Goal: Task Accomplishment & Management: Manage account settings

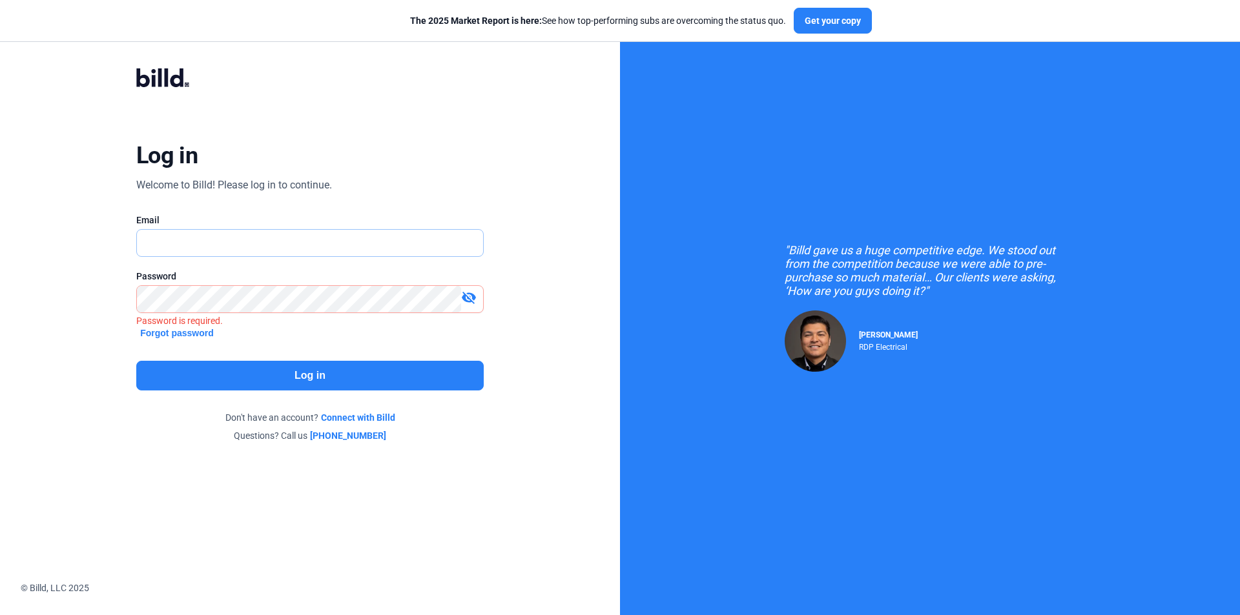
type input "[EMAIL_ADDRESS][DOMAIN_NAME]"
click at [218, 375] on button "Log in" at bounding box center [309, 376] width 347 height 30
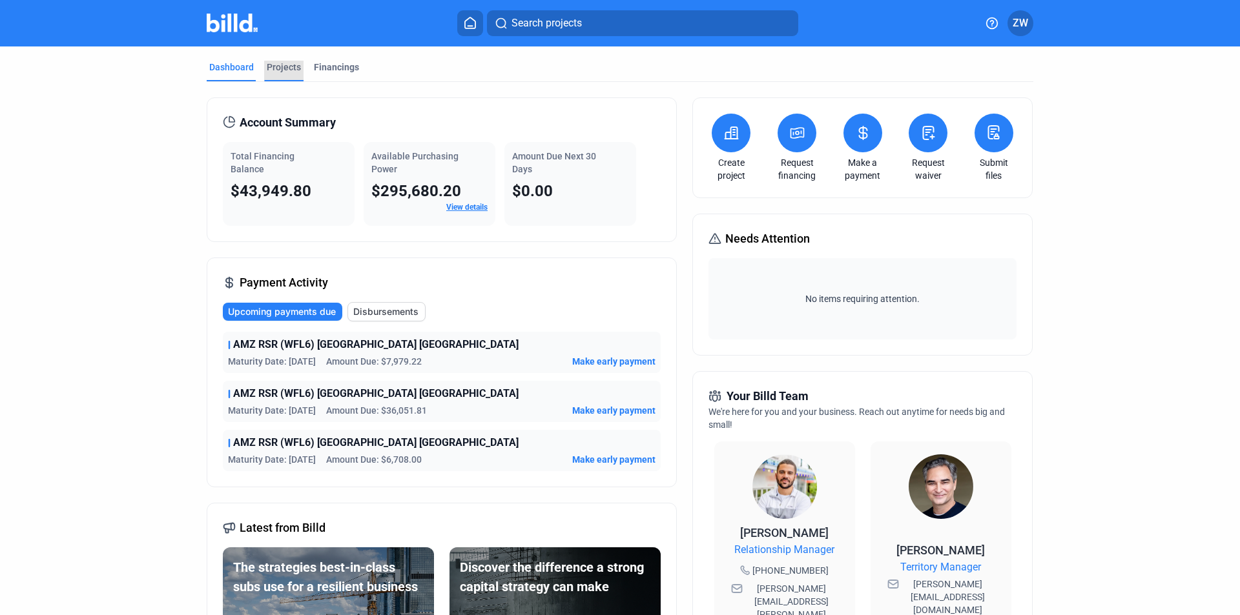
click at [283, 72] on div "Projects" at bounding box center [284, 67] width 34 height 13
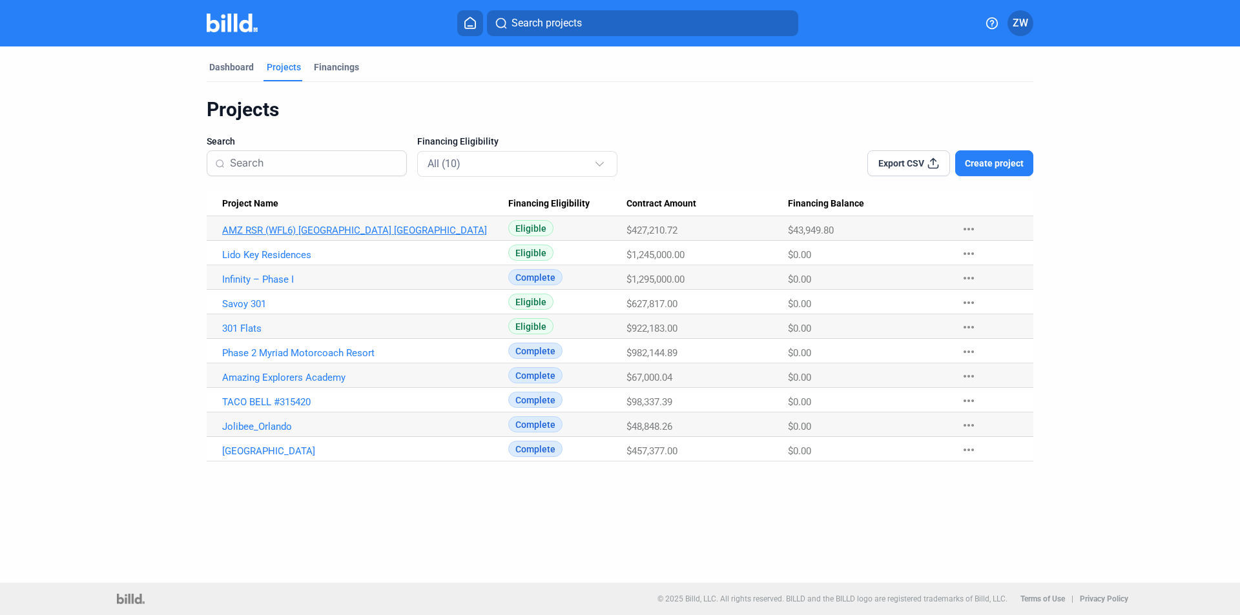
click at [288, 229] on link "AMZ RSR (WFL6) [GEOGRAPHIC_DATA] [GEOGRAPHIC_DATA]" at bounding box center [365, 231] width 286 height 12
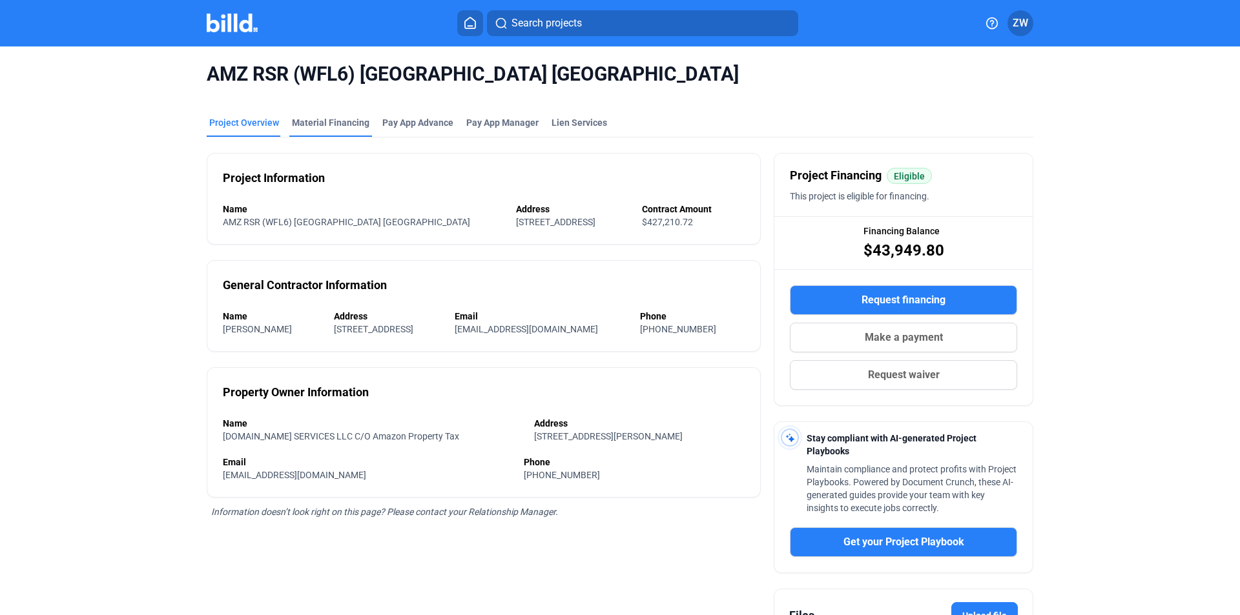
click at [323, 123] on div "Material Financing" at bounding box center [330, 122] width 77 height 13
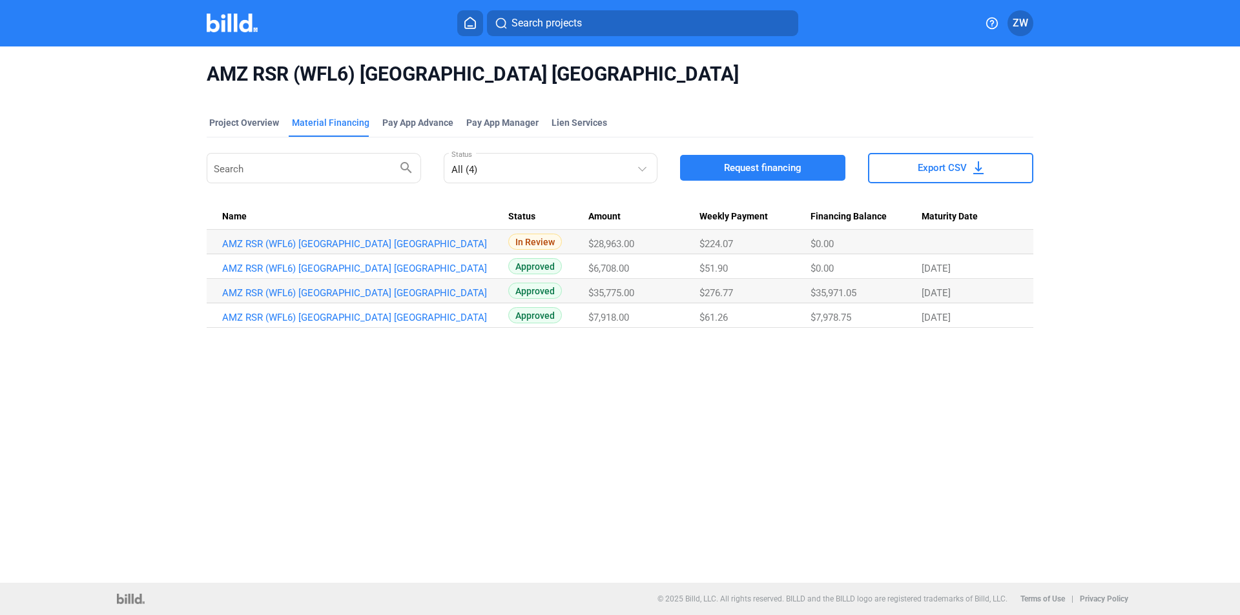
drag, startPoint x: 408, startPoint y: 248, endPoint x: 221, endPoint y: 237, distance: 187.6
click at [221, 237] on td "AMZ RSR (WFL6) [GEOGRAPHIC_DATA] [GEOGRAPHIC_DATA]" at bounding box center [358, 242] width 302 height 25
copy link "AMZ RSR (WFL6) [GEOGRAPHIC_DATA] [GEOGRAPHIC_DATA]"
drag, startPoint x: 642, startPoint y: 245, endPoint x: 588, endPoint y: 240, distance: 54.6
click at [588, 240] on tr "AMZ RSR (WFL6) Lake Placid FL_MF_5 In Review $28,963.00 $224.07 $0.00" at bounding box center [620, 242] width 827 height 25
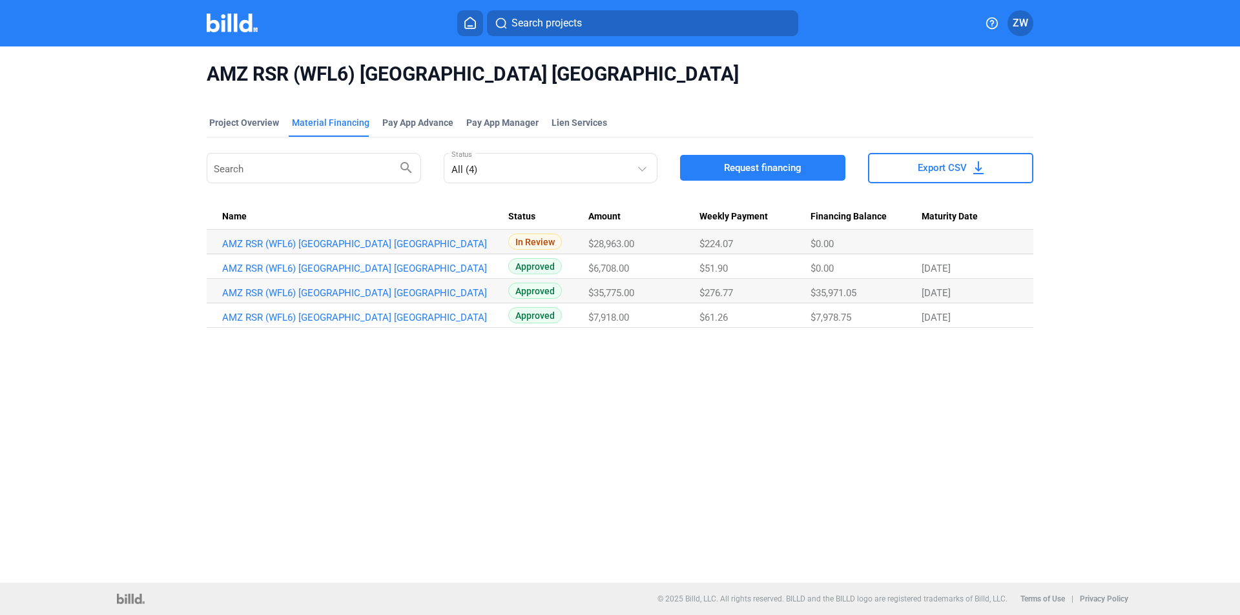
copy tr "$28,963.00"
click at [362, 244] on link "AMZ RSR (WFL6) [GEOGRAPHIC_DATA] [GEOGRAPHIC_DATA]" at bounding box center [365, 244] width 286 height 12
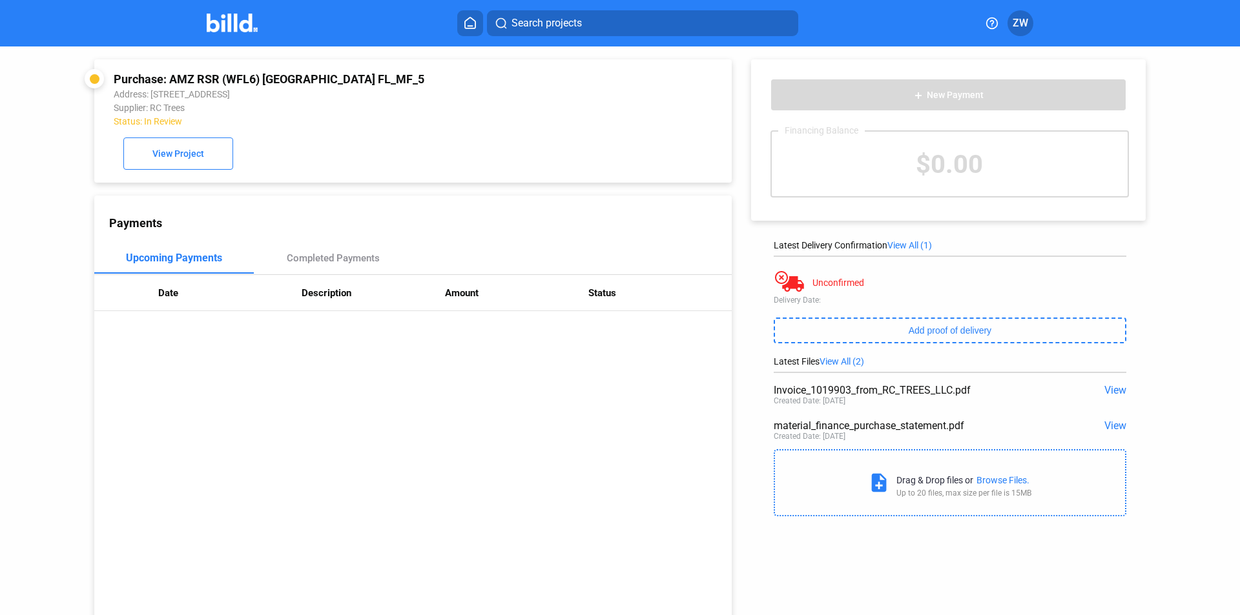
click at [1104, 393] on span "View" at bounding box center [1115, 390] width 22 height 12
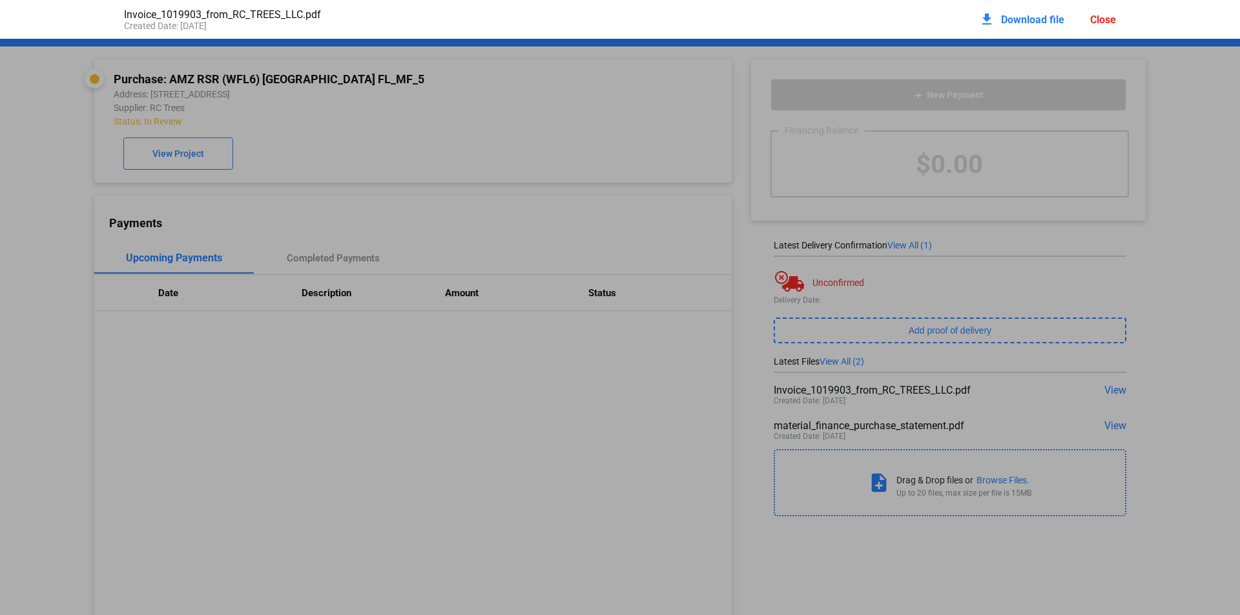
scroll to position [6, 0]
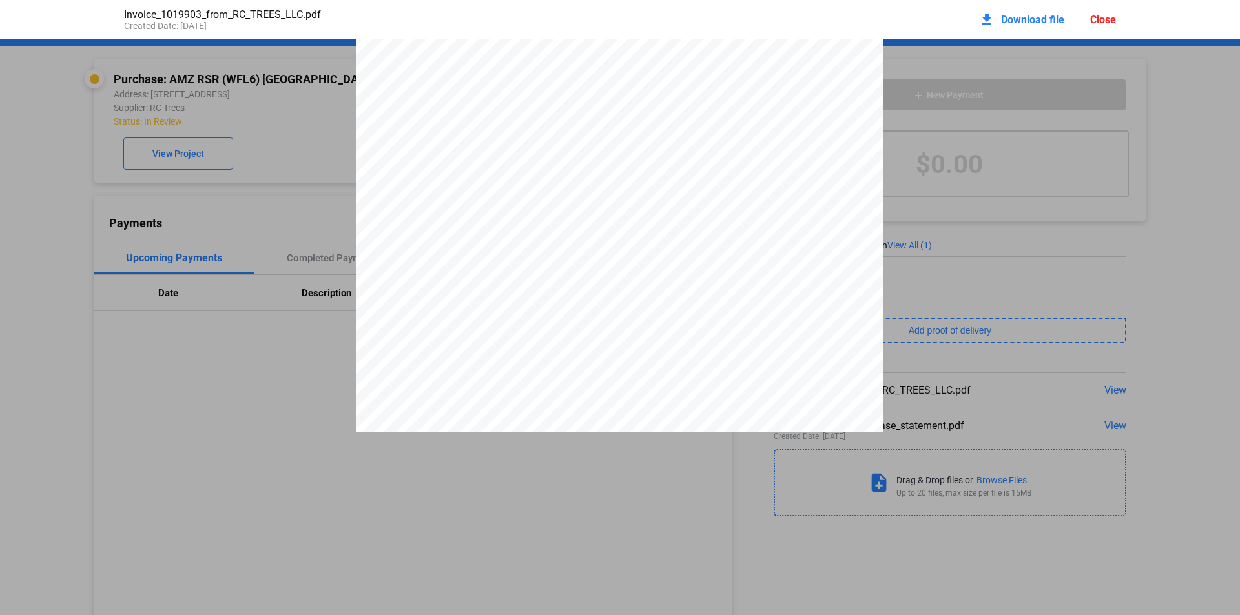
click at [1000, 232] on div "Plant material cannot be returned or refunded. No warranty/guarantee is express…" at bounding box center [620, 374] width 1240 height 682
click at [1007, 360] on div "Plant material cannot be returned or refunded. No warranty/guarantee is express…" at bounding box center [620, 374] width 1240 height 682
click at [1111, 17] on div "Close" at bounding box center [1103, 20] width 26 height 12
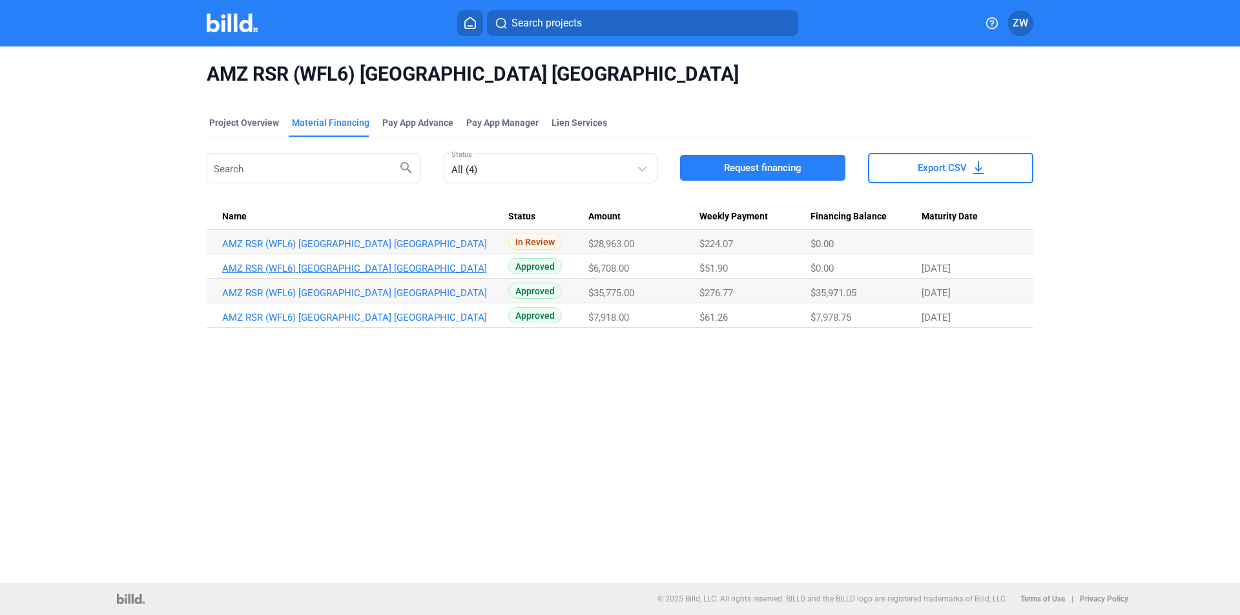
click at [320, 250] on link "AMZ RSR (WFL6) [GEOGRAPHIC_DATA] [GEOGRAPHIC_DATA]" at bounding box center [365, 244] width 286 height 12
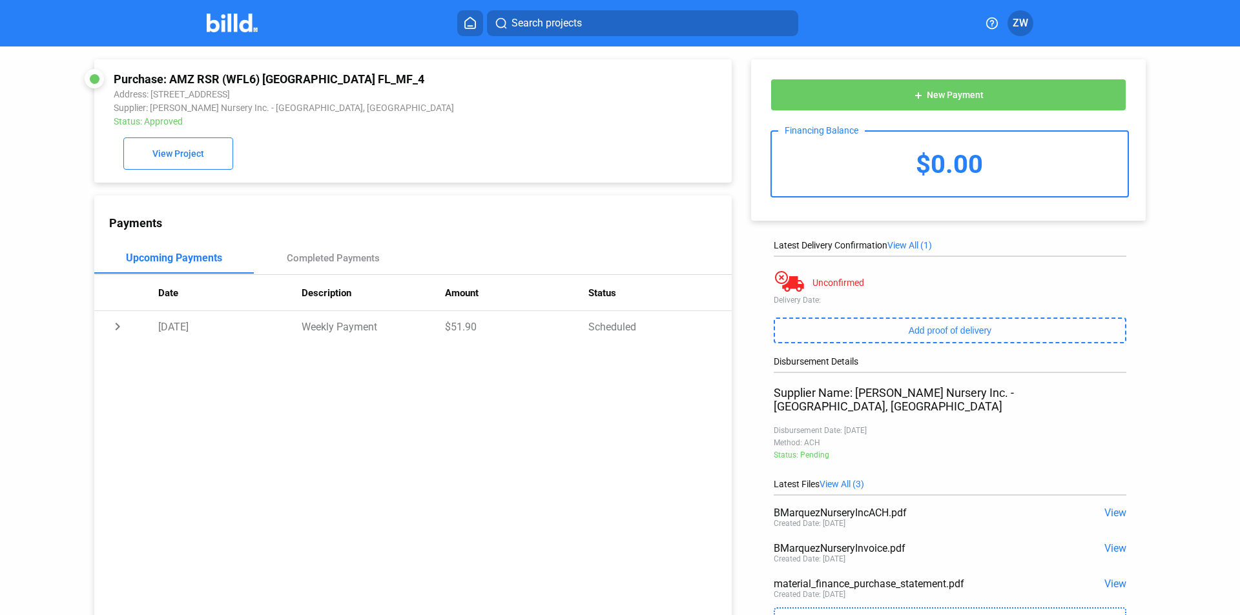
drag, startPoint x: 150, startPoint y: 110, endPoint x: 226, endPoint y: 111, distance: 76.2
click at [226, 111] on div "Supplier: [PERSON_NAME] Nursery Inc. - [GEOGRAPHIC_DATA], [GEOGRAPHIC_DATA]" at bounding box center [353, 108] width 478 height 10
copy div "B [PERSON_NAME]"
